Goal: Find contact information: Find contact information

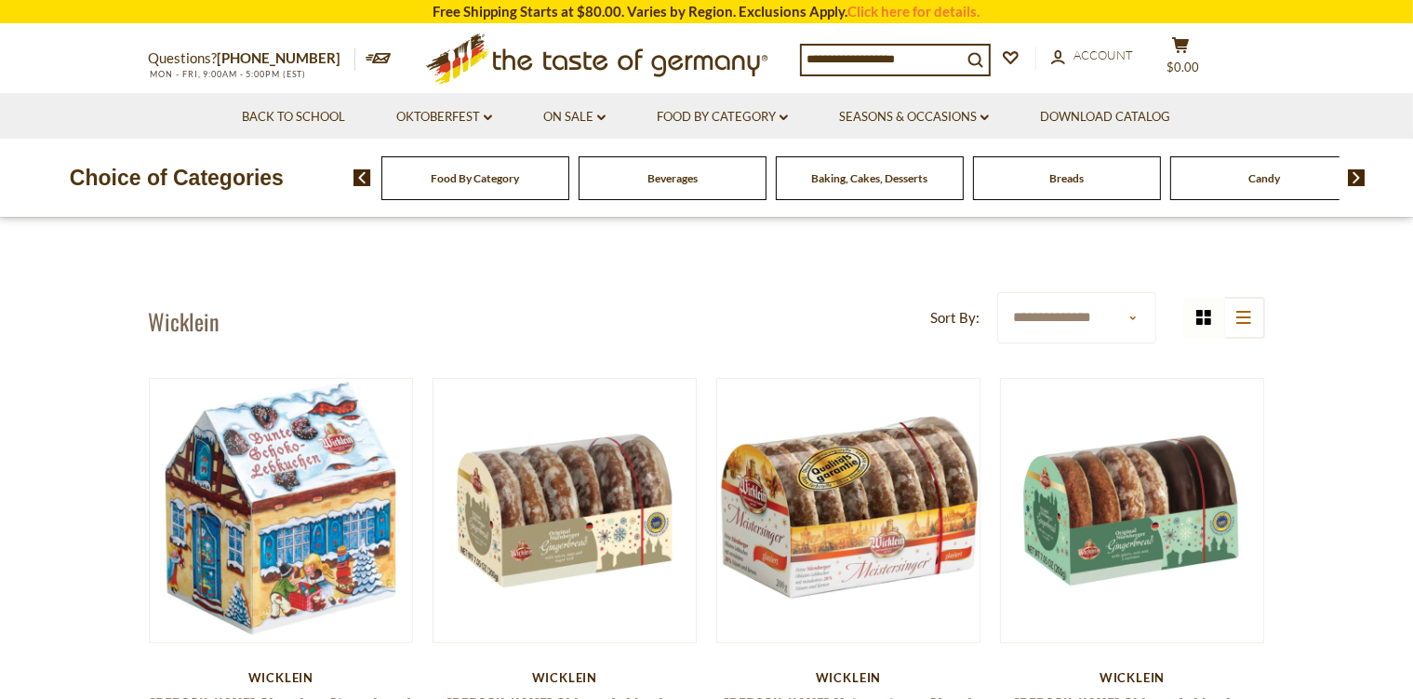
click at [366, 57] on icon at bounding box center [379, 58] width 26 height 10
click at [936, 13] on link "Click here for details." at bounding box center [914, 11] width 132 height 17
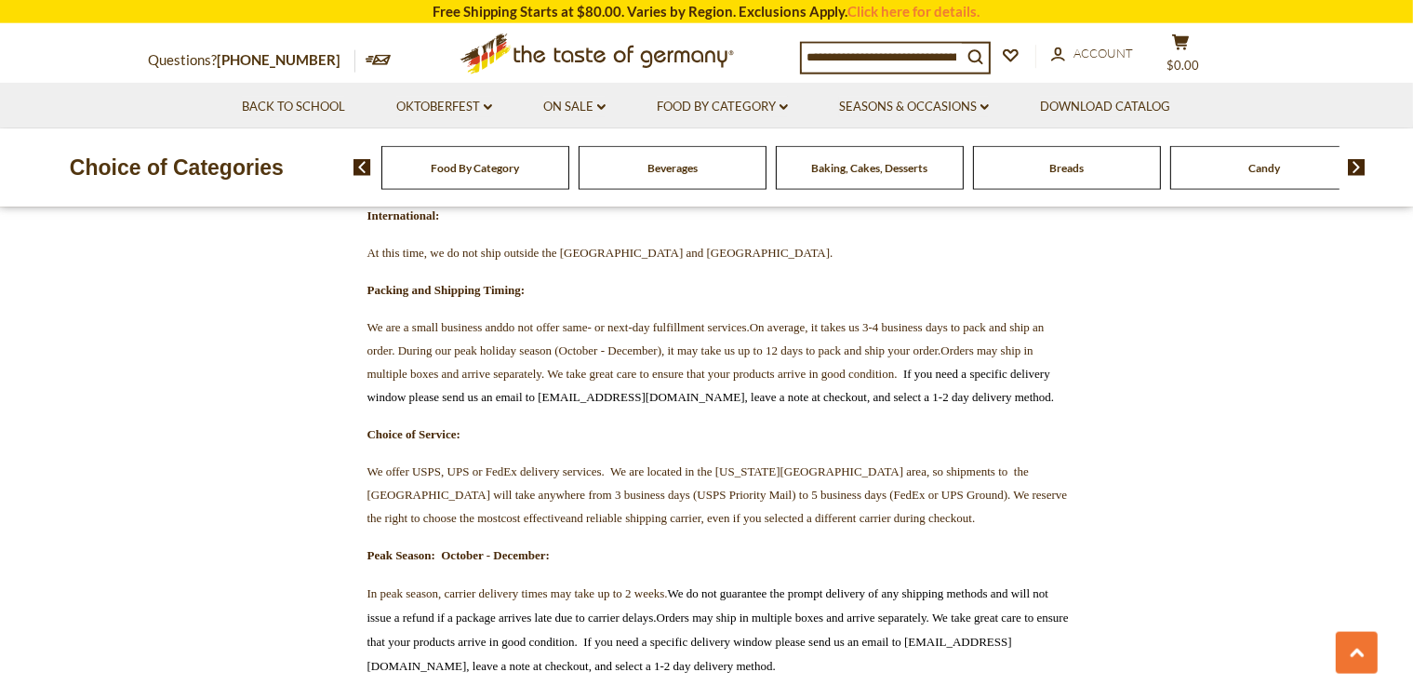
scroll to position [1964, 0]
click at [266, 59] on link "[PHONE_NUMBER]" at bounding box center [280, 59] width 124 height 17
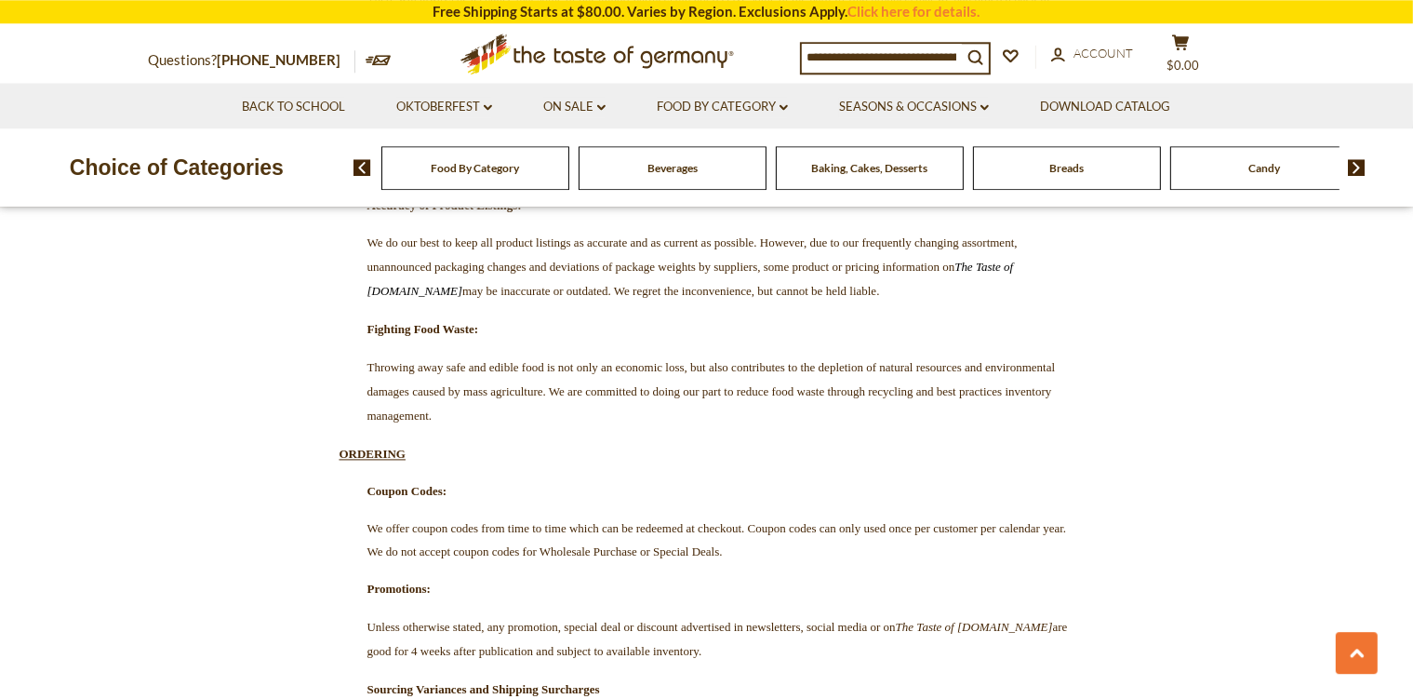
scroll to position [3729, 0]
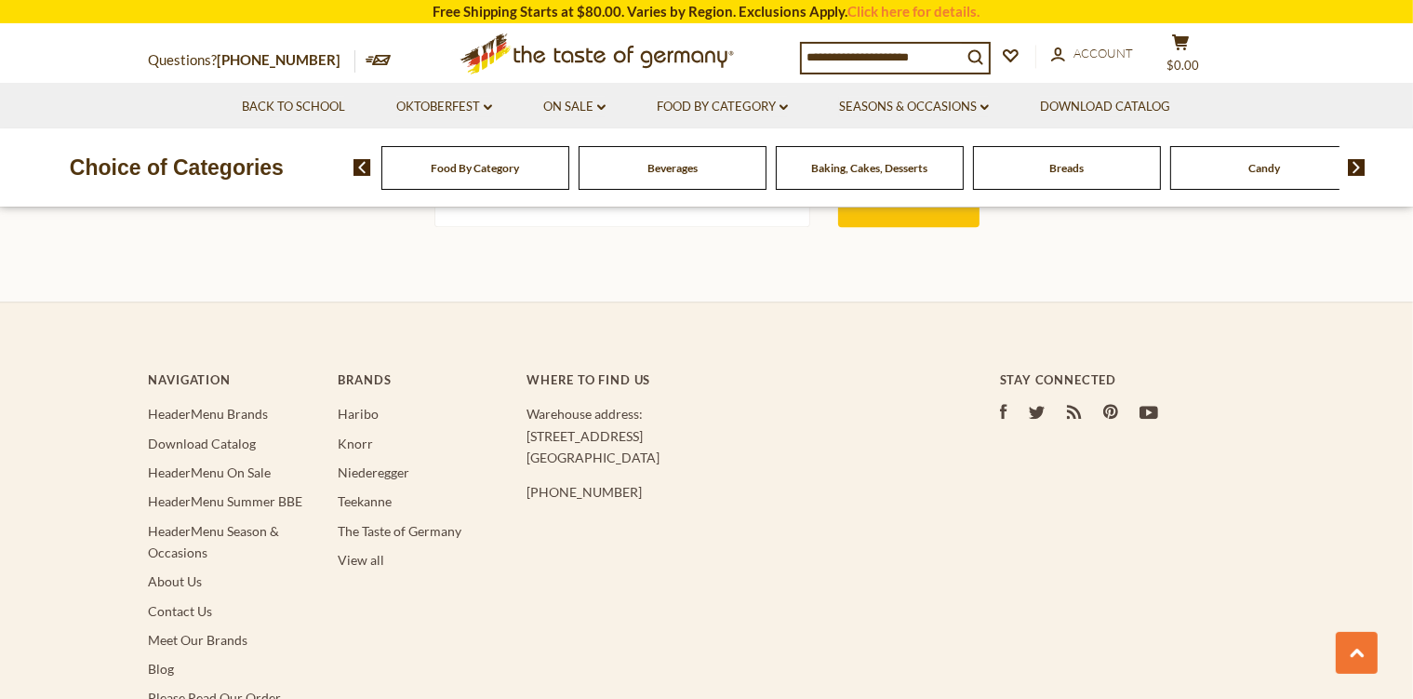
scroll to position [4769, 0]
